Goal: Task Accomplishment & Management: Manage account settings

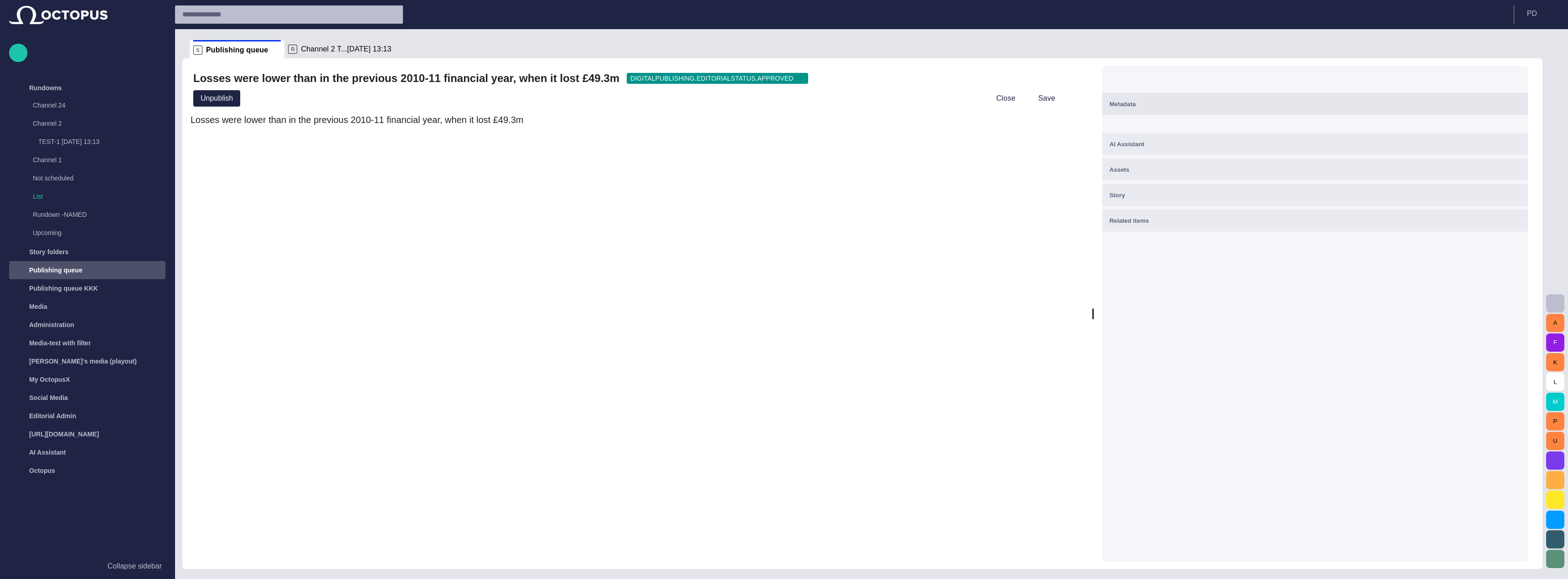
drag, startPoint x: 996, startPoint y: 285, endPoint x: 1140, endPoint y: 276, distance: 144.3
click at [1095, 276] on div at bounding box center [1093, 314] width 3 height 511
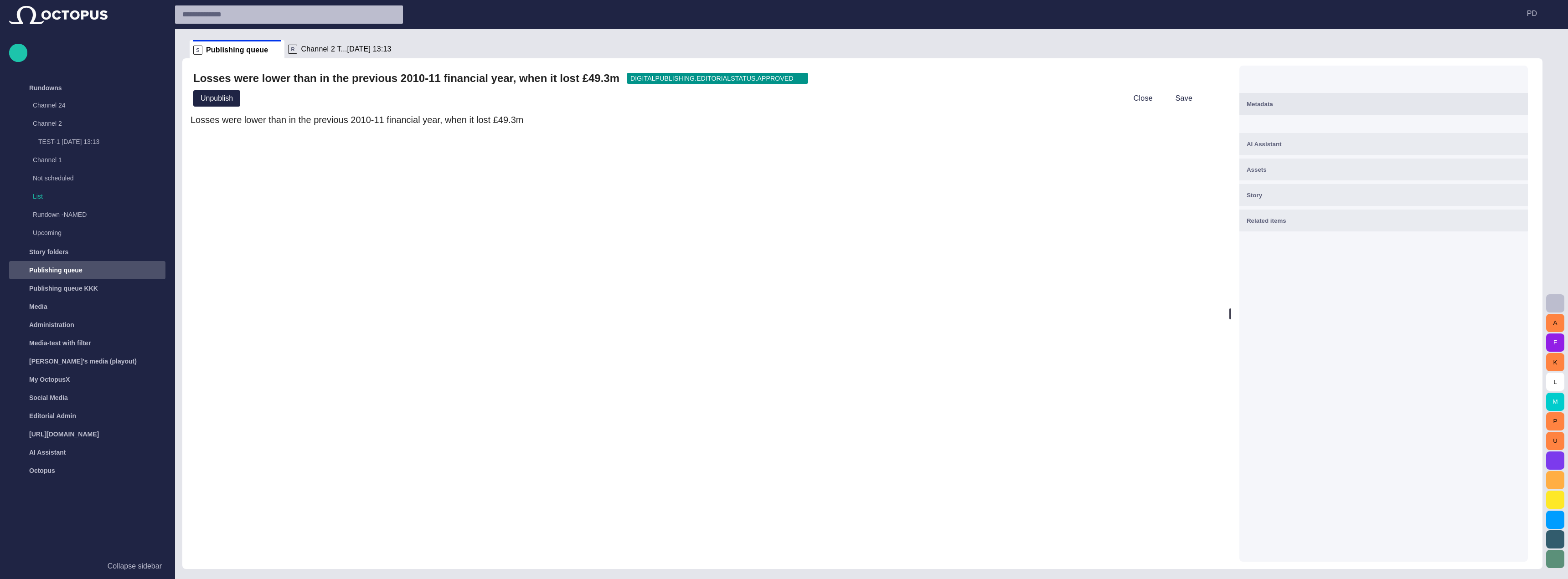
drag, startPoint x: 1146, startPoint y: 281, endPoint x: 1234, endPoint y: 267, distance: 89.1
click at [1232, 308] on div at bounding box center [1230, 314] width 2 height 11
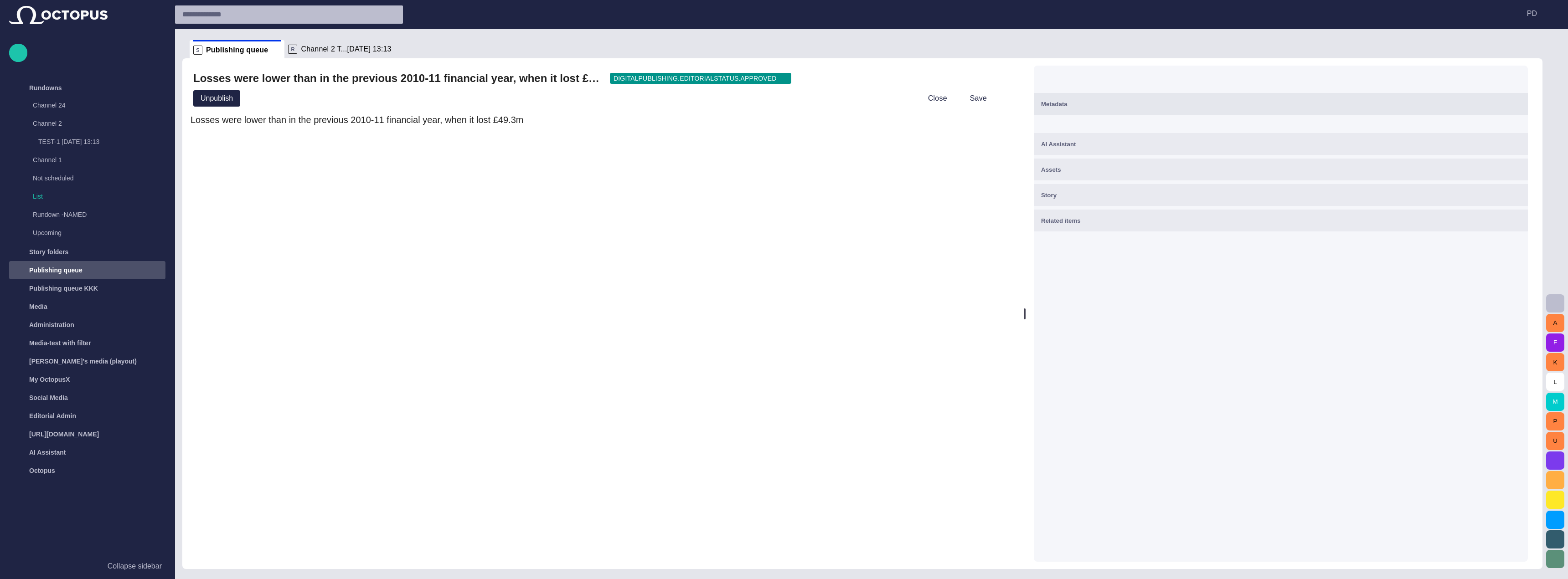
drag, startPoint x: 1235, startPoint y: 177, endPoint x: 1021, endPoint y: 194, distance: 214.7
click at [1026, 194] on div at bounding box center [1024, 314] width 3 height 511
click at [1001, 98] on span "button" at bounding box center [1001, 98] width 9 height 9
click at [949, 126] on div at bounding box center [784, 289] width 1568 height 579
click at [88, 271] on div "Publishing queue" at bounding box center [90, 271] width 151 height 15
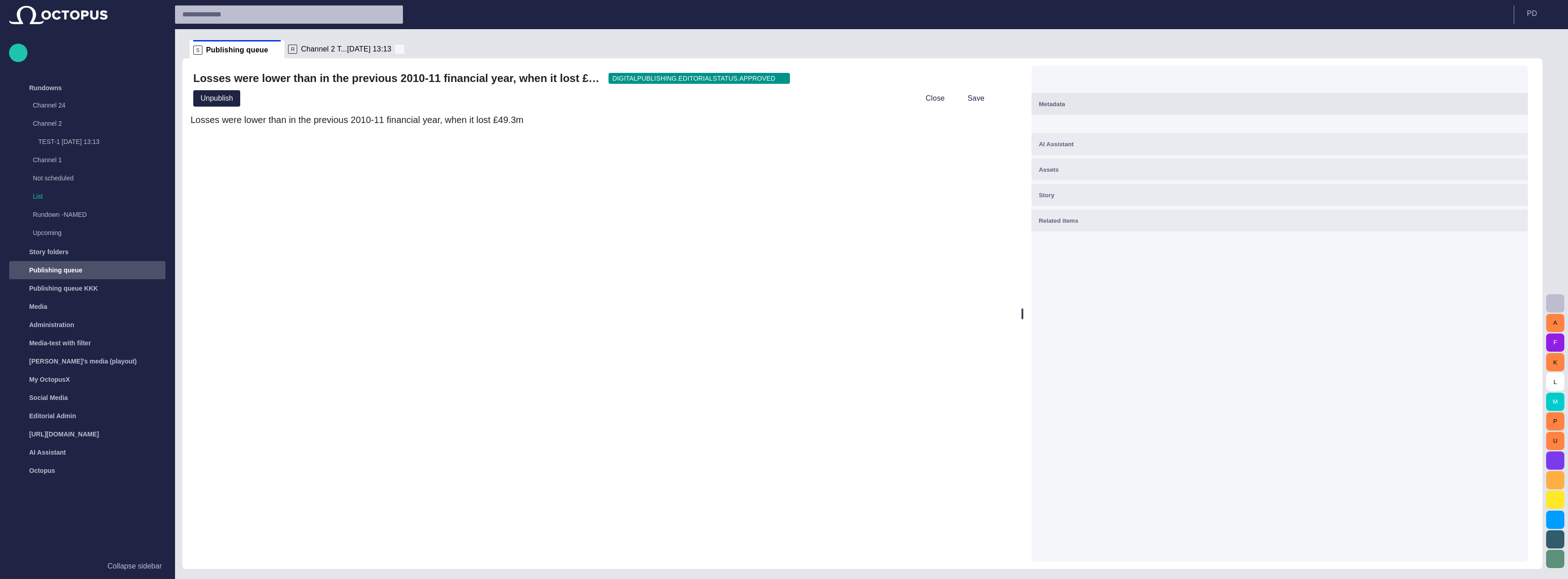
click at [395, 47] on span at bounding box center [400, 49] width 9 height 9
click at [288, 53] on span "button" at bounding box center [293, 50] width 9 height 9
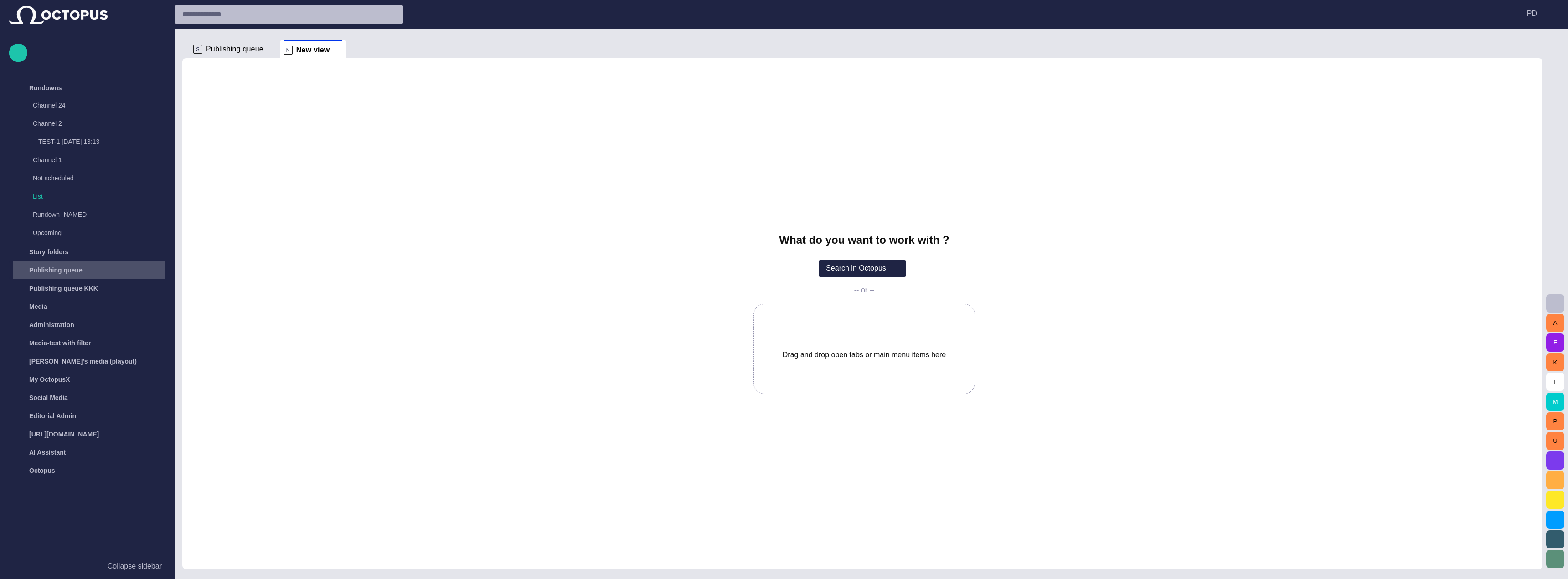
click at [88, 278] on div "Publishing queue" at bounding box center [89, 270] width 153 height 18
click at [88, 279] on div "Publishing queue" at bounding box center [89, 270] width 153 height 18
click at [85, 273] on div "Publishing queue" at bounding box center [90, 271] width 151 height 15
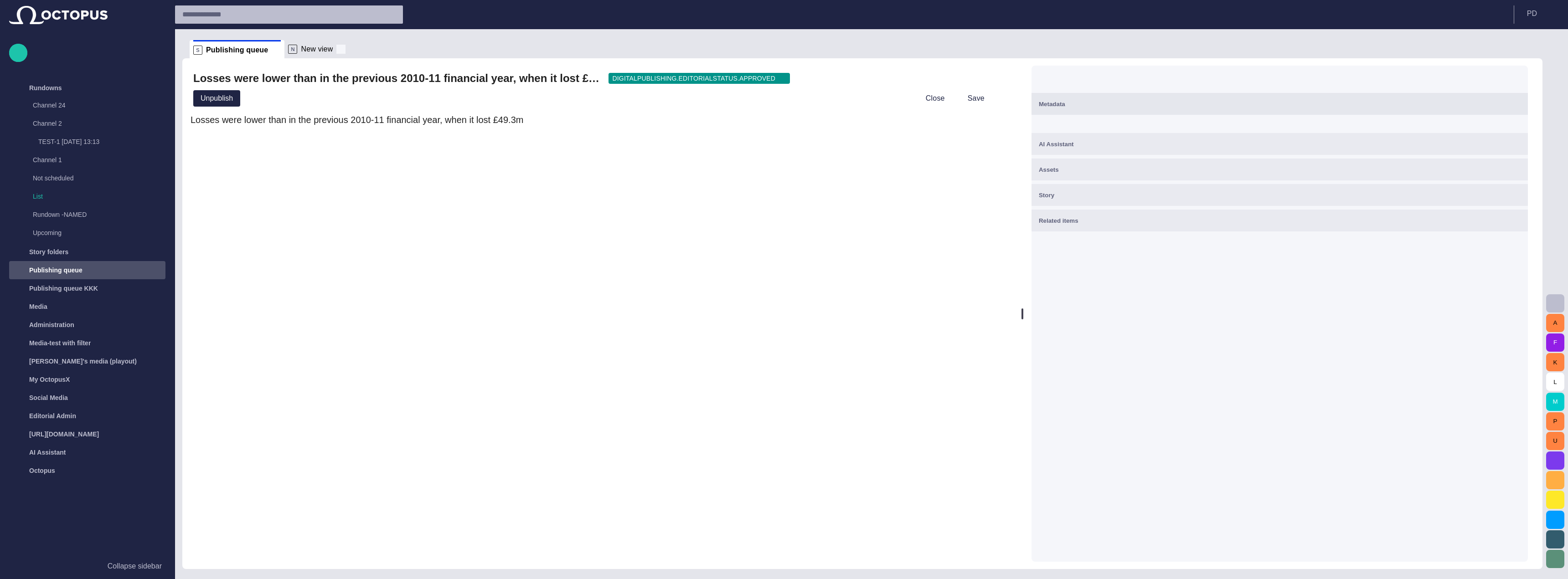
click at [336, 48] on span at bounding box center [341, 49] width 9 height 9
click at [927, 98] on button "Close" at bounding box center [929, 98] width 39 height 17
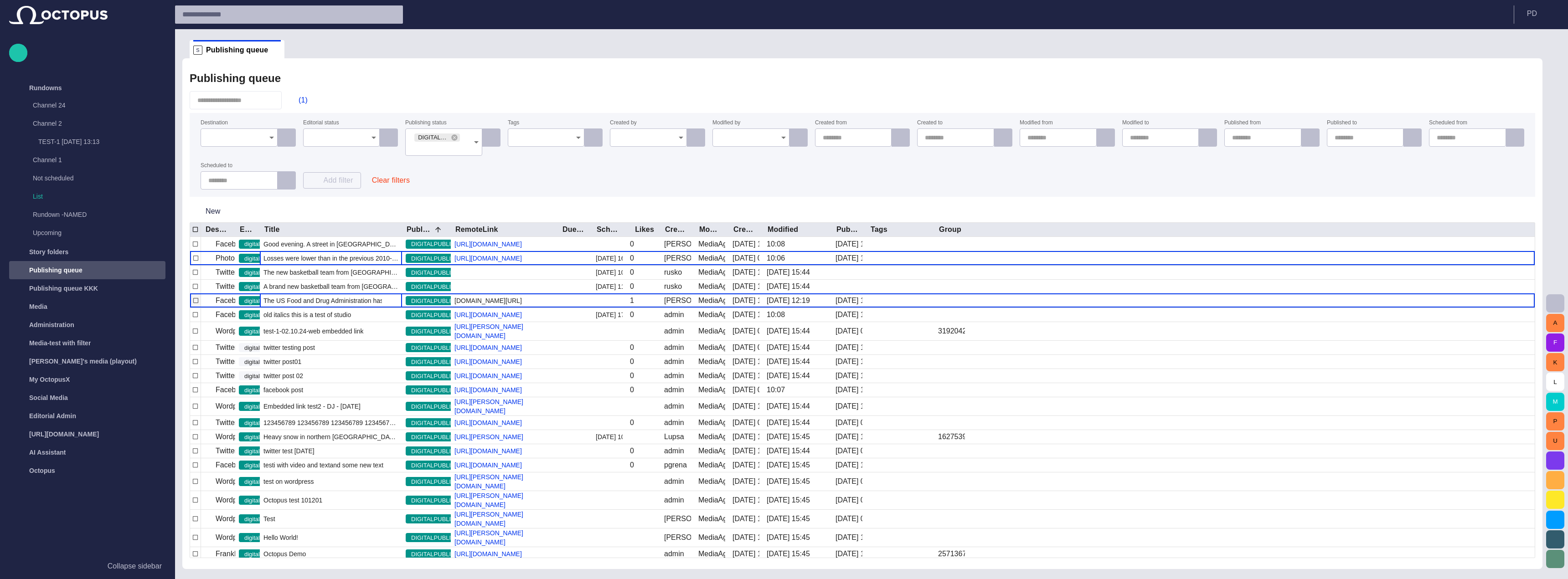
click at [301, 300] on span "The US Food and Drug Administration has approved a libido-enh" at bounding box center [330, 301] width 135 height 9
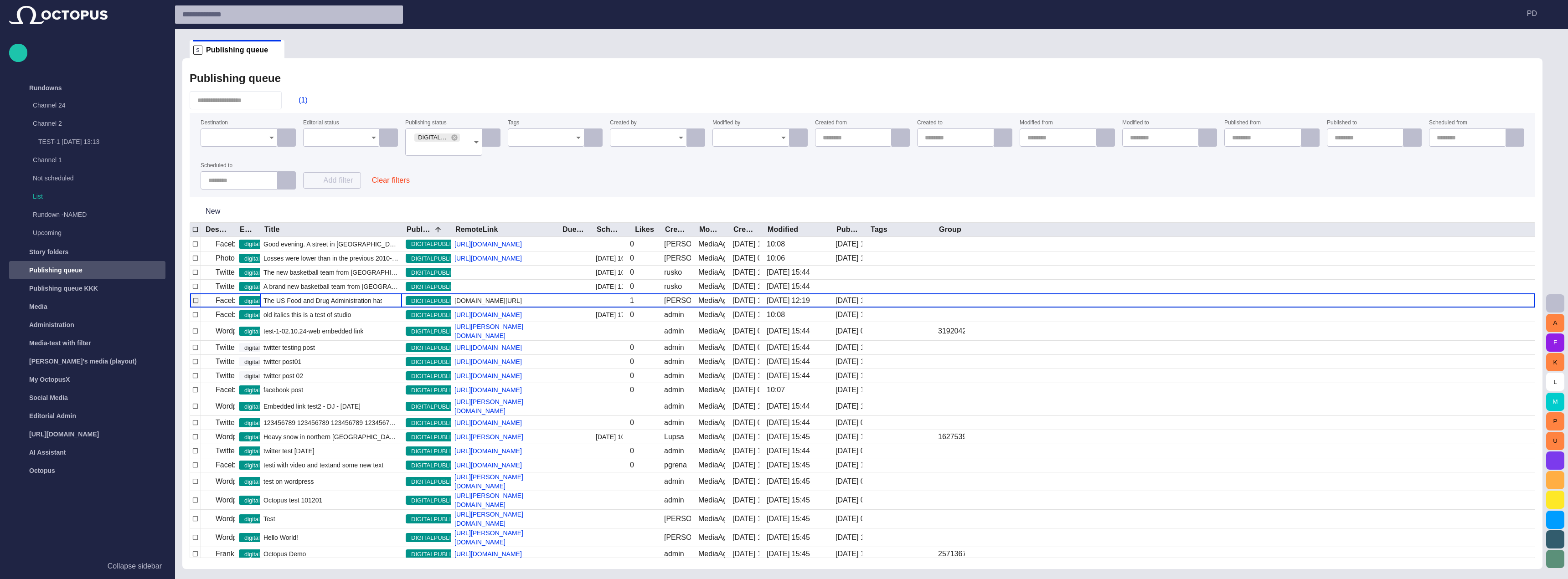
click at [301, 300] on span "The US Food and Drug Administration has approved a libido-enh" at bounding box center [330, 301] width 135 height 9
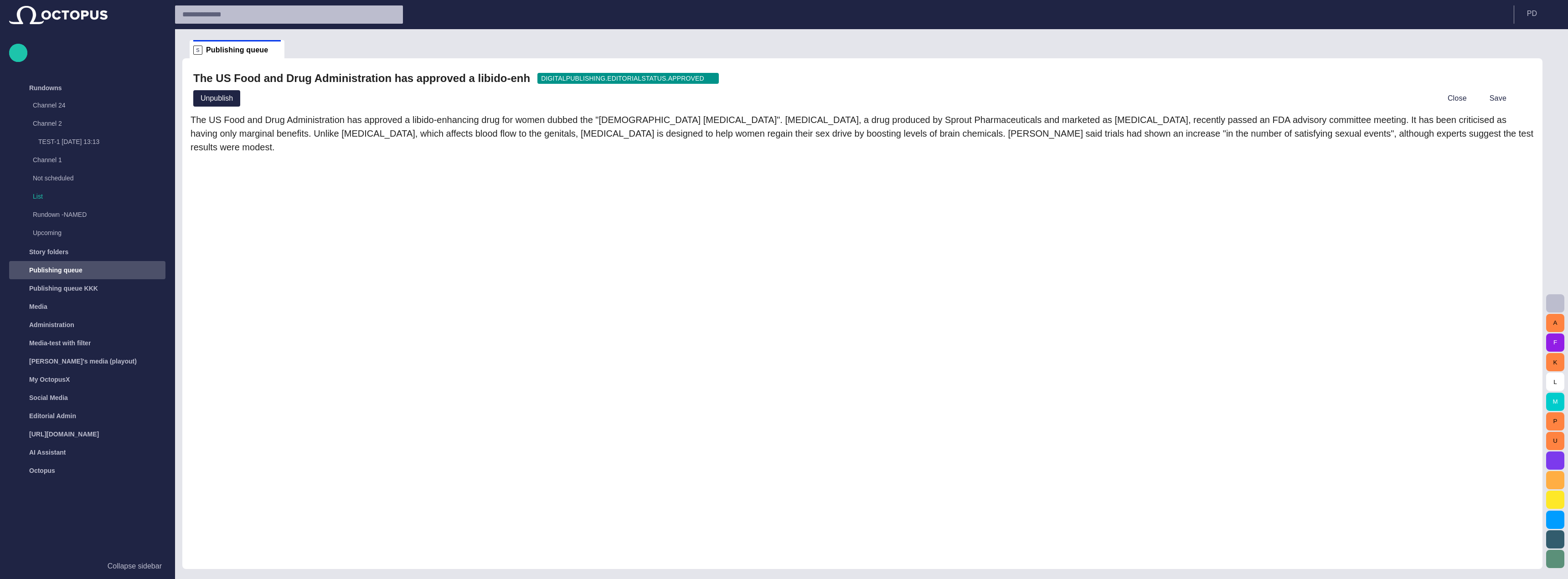
click at [1522, 94] on div at bounding box center [1522, 98] width 18 height 18
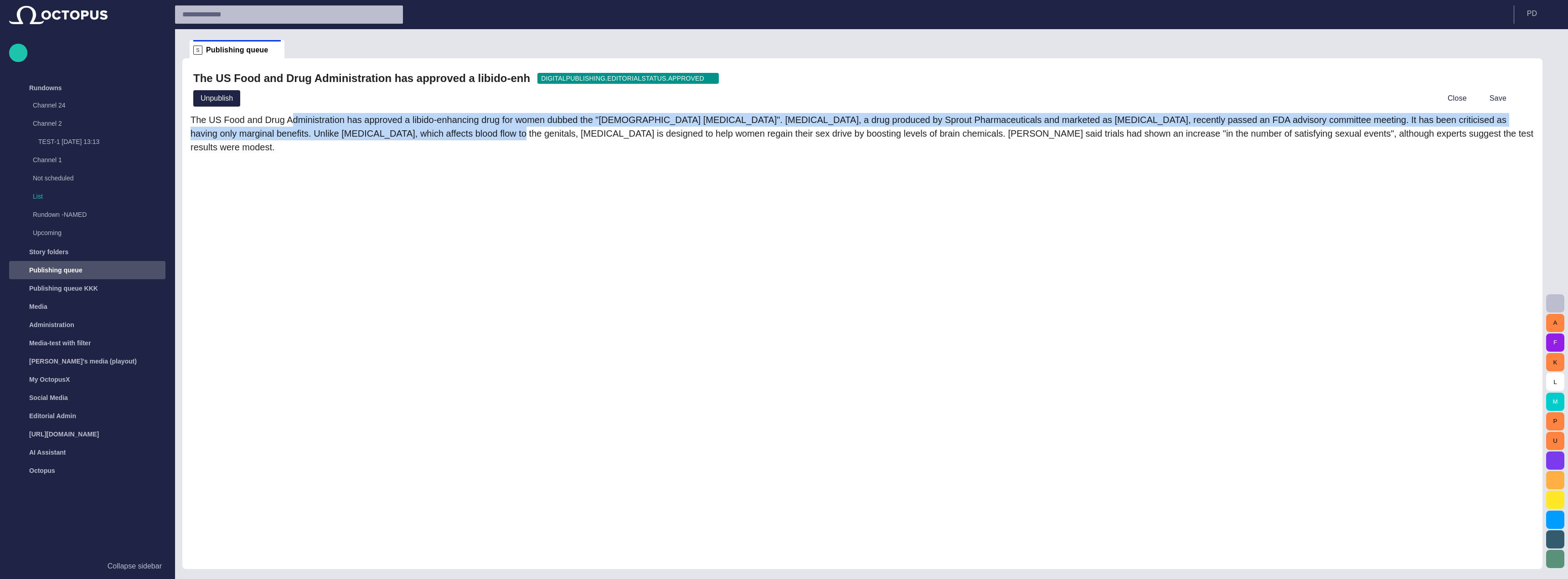
drag, startPoint x: 304, startPoint y: 128, endPoint x: 318, endPoint y: 140, distance: 18.4
click at [318, 140] on div "The US Food and Drug Administration has approved a libido-enhancing drug for wo…" at bounding box center [862, 134] width 1344 height 41
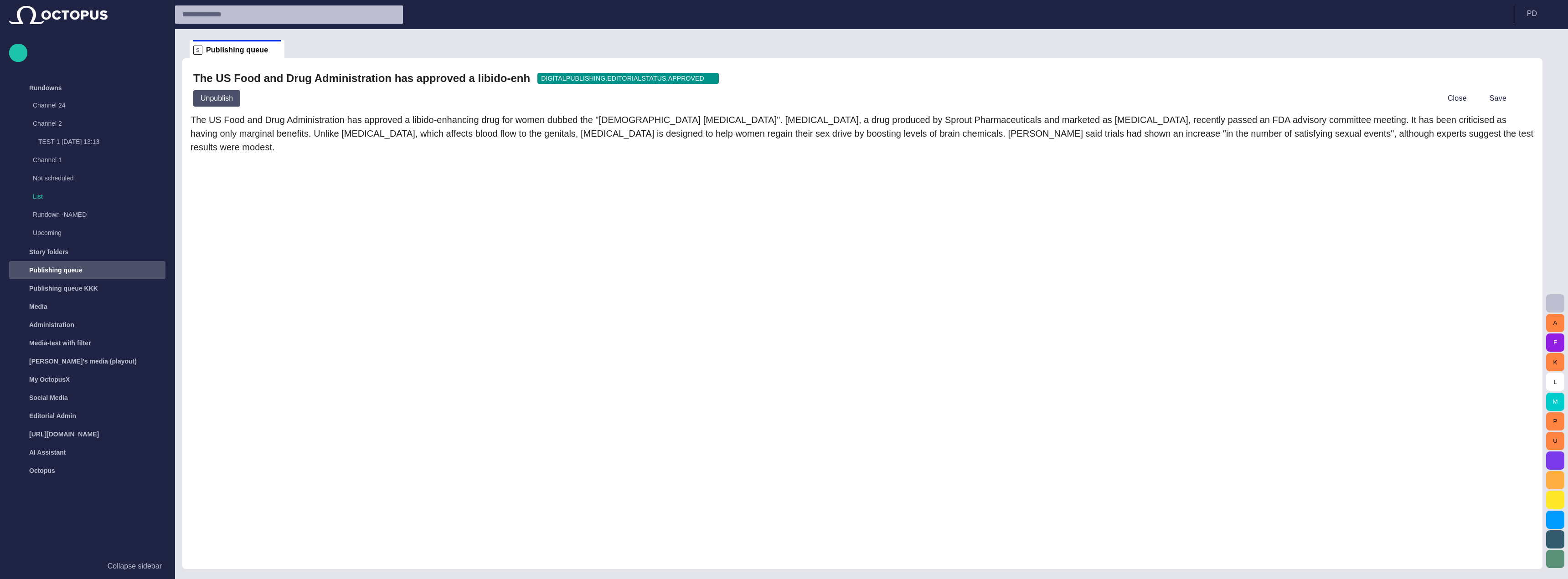
click at [215, 104] on button "Unpublish" at bounding box center [217, 98] width 47 height 17
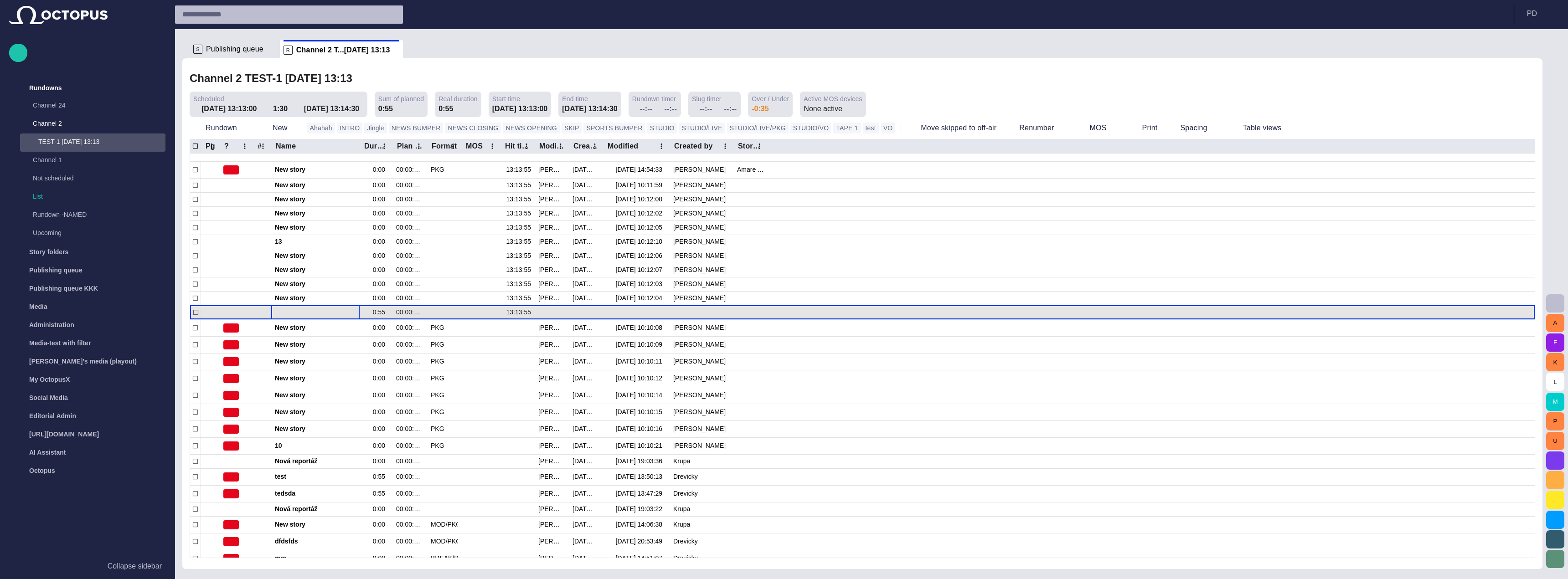
scroll to position [47, 0]
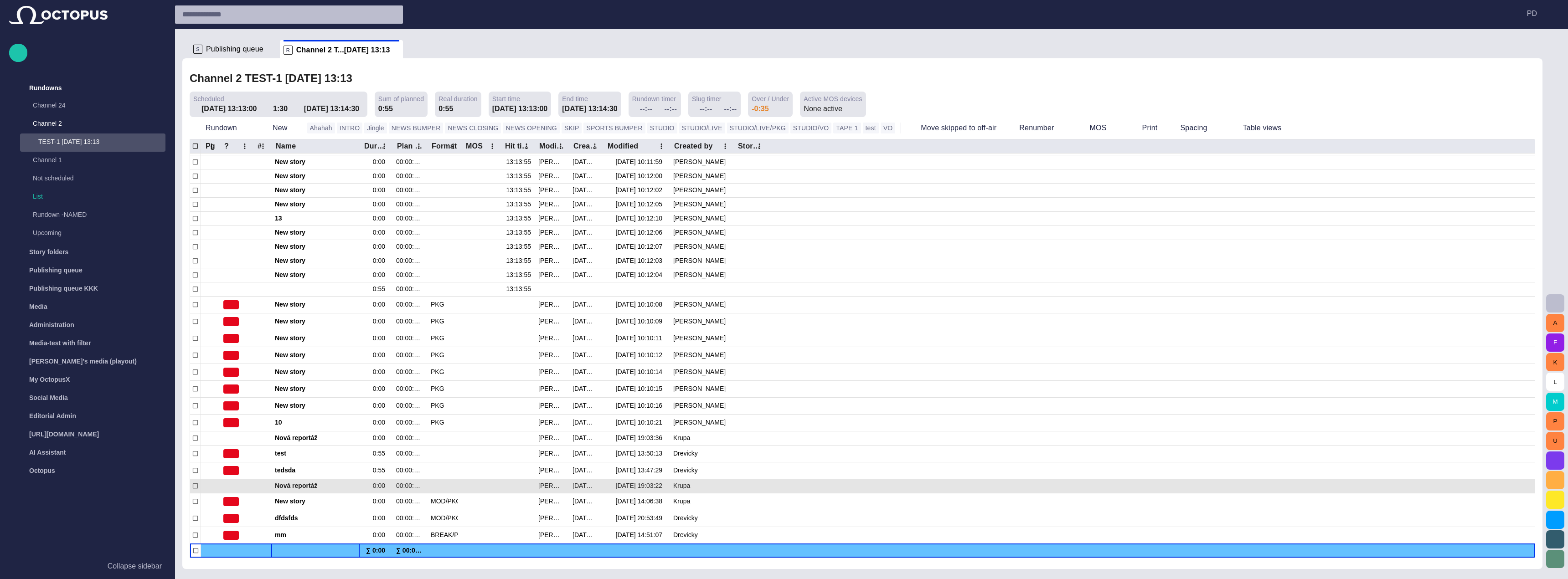
drag, startPoint x: 305, startPoint y: 553, endPoint x: 340, endPoint y: 480, distance: 81.0
click at [340, 480] on div "1 test55555555555555 0:55 00:00:55:00 13:13:00 [PERSON_NAME] (kpetrak) [DATE] 1…" at bounding box center [862, 331] width 1345 height 453
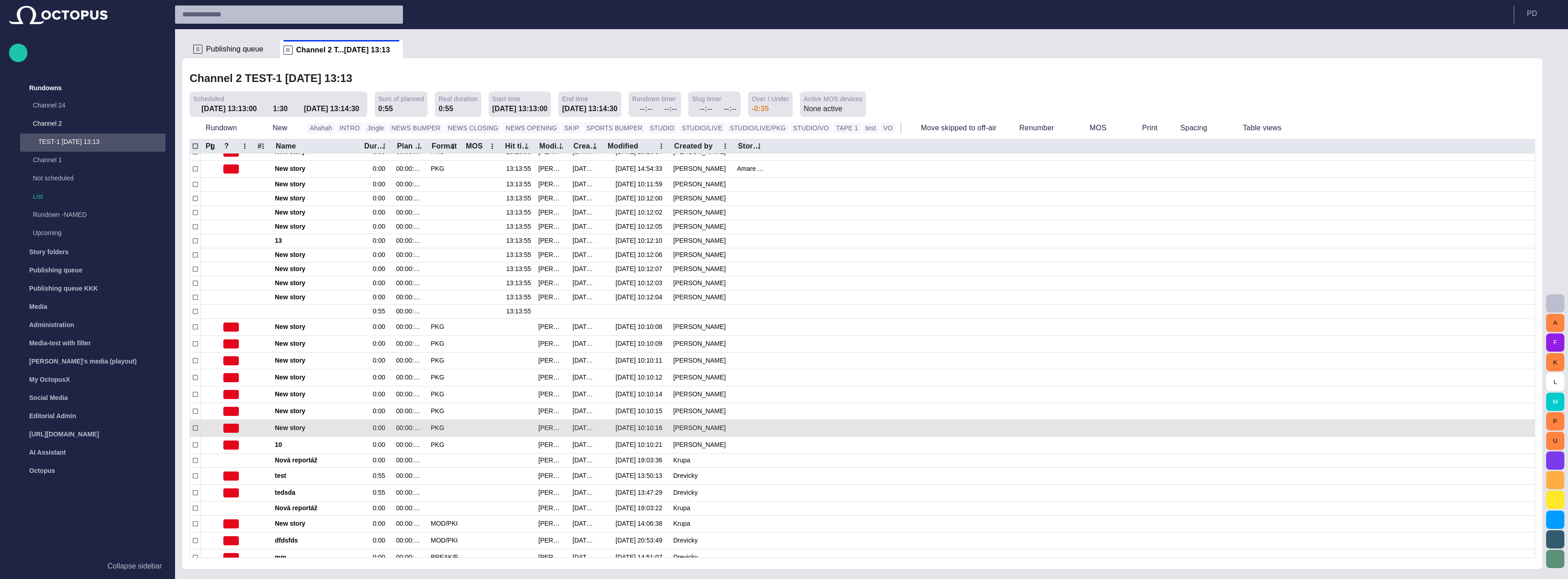
scroll to position [47, 0]
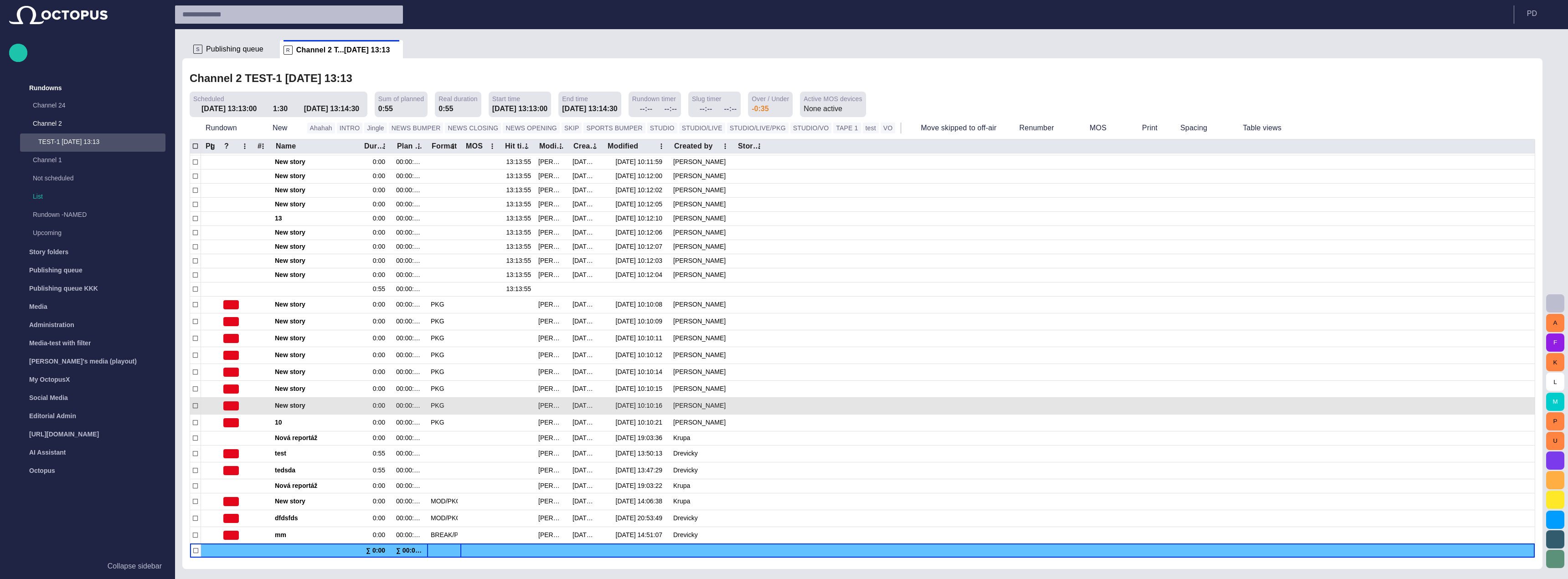
drag, startPoint x: 440, startPoint y: 540, endPoint x: 475, endPoint y: 407, distance: 137.5
click at [475, 407] on div "1 test55555555555555 0:55 00:00:55:00 13:13:00 [PERSON_NAME] (kpetrak) [DATE] 1…" at bounding box center [862, 331] width 1345 height 453
